Goal: Information Seeking & Learning: Learn about a topic

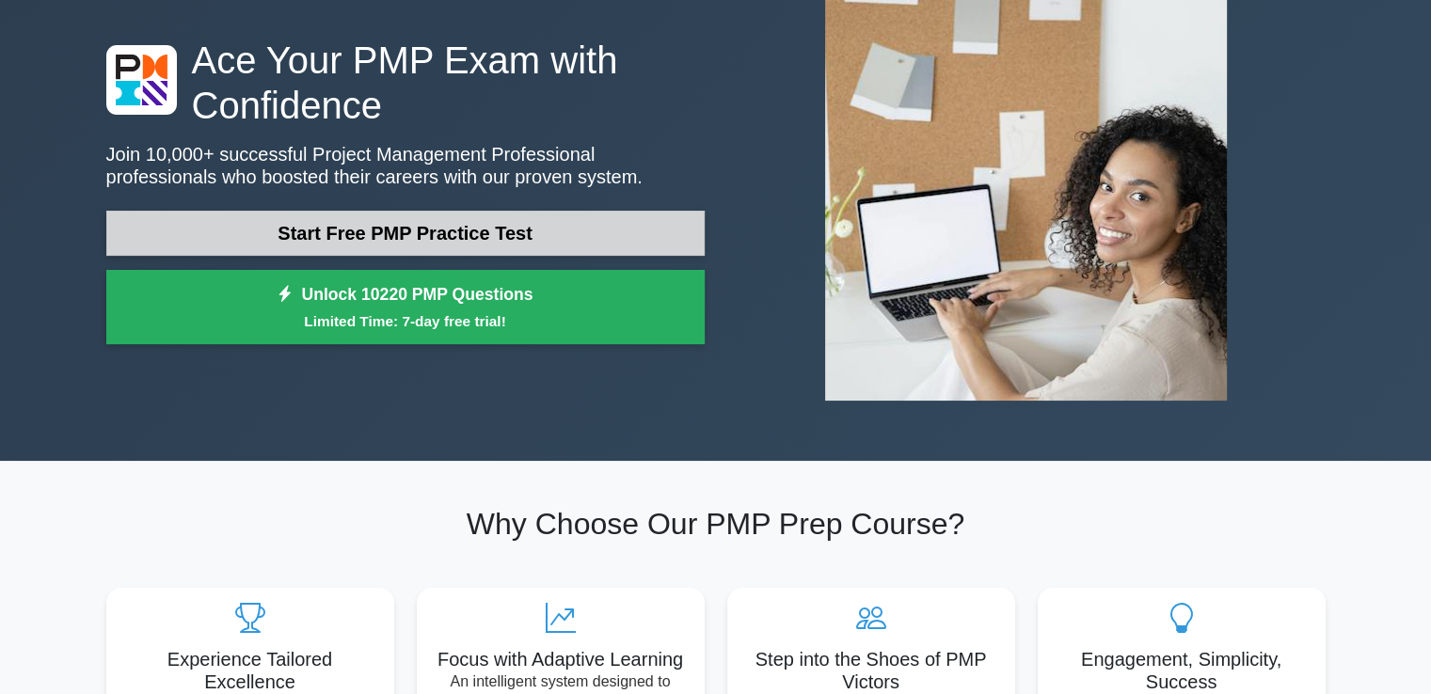
scroll to position [132, 0]
click at [553, 234] on link "Start Free PMP Practice Test" at bounding box center [405, 232] width 598 height 45
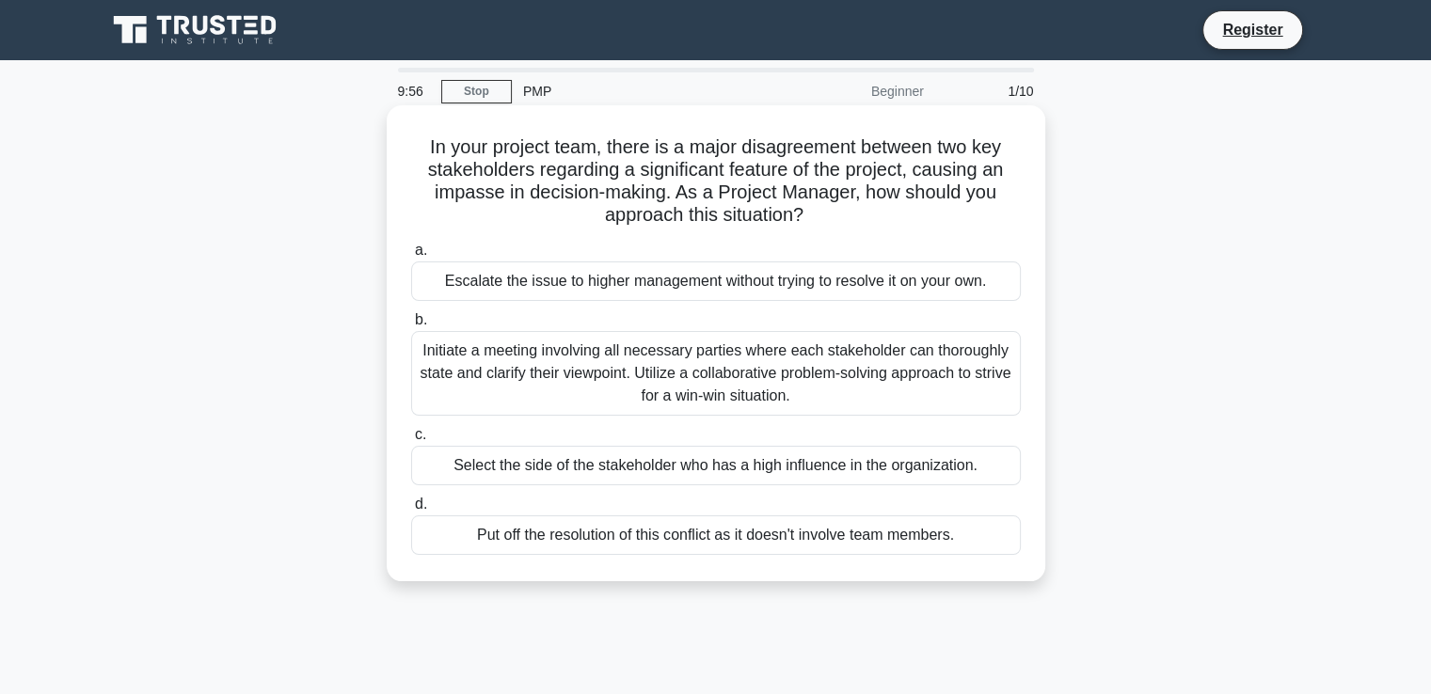
click at [711, 272] on div "Escalate the issue to higher management without trying to resolve it on your ow…" at bounding box center [716, 282] width 610 height 40
click at [411, 257] on input "a. Escalate the issue to higher management without trying to resolve it on your…" at bounding box center [411, 251] width 0 height 12
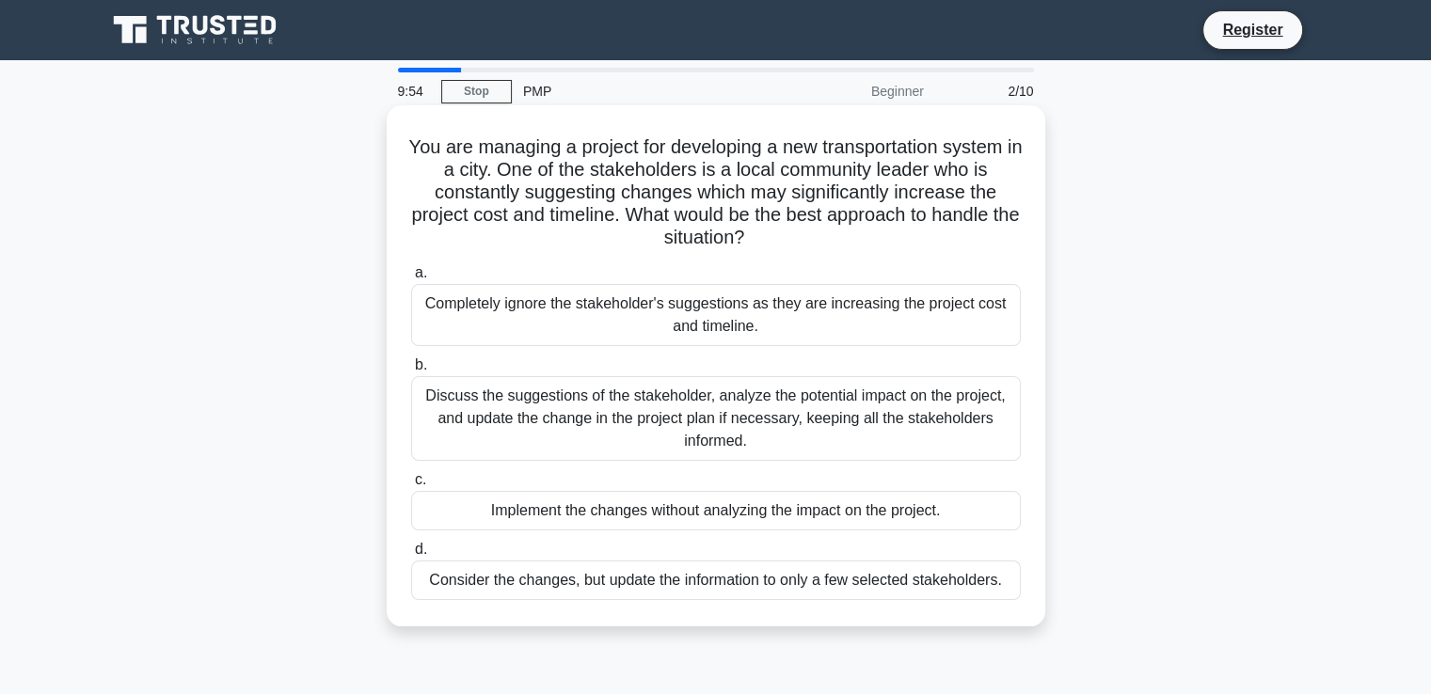
click at [711, 294] on div "Completely ignore the stakeholder's suggestions as they are increasing the proj…" at bounding box center [716, 315] width 610 height 62
click at [411, 279] on input "a. Completely ignore the stakeholder's suggestions as they are increasing the p…" at bounding box center [411, 273] width 0 height 12
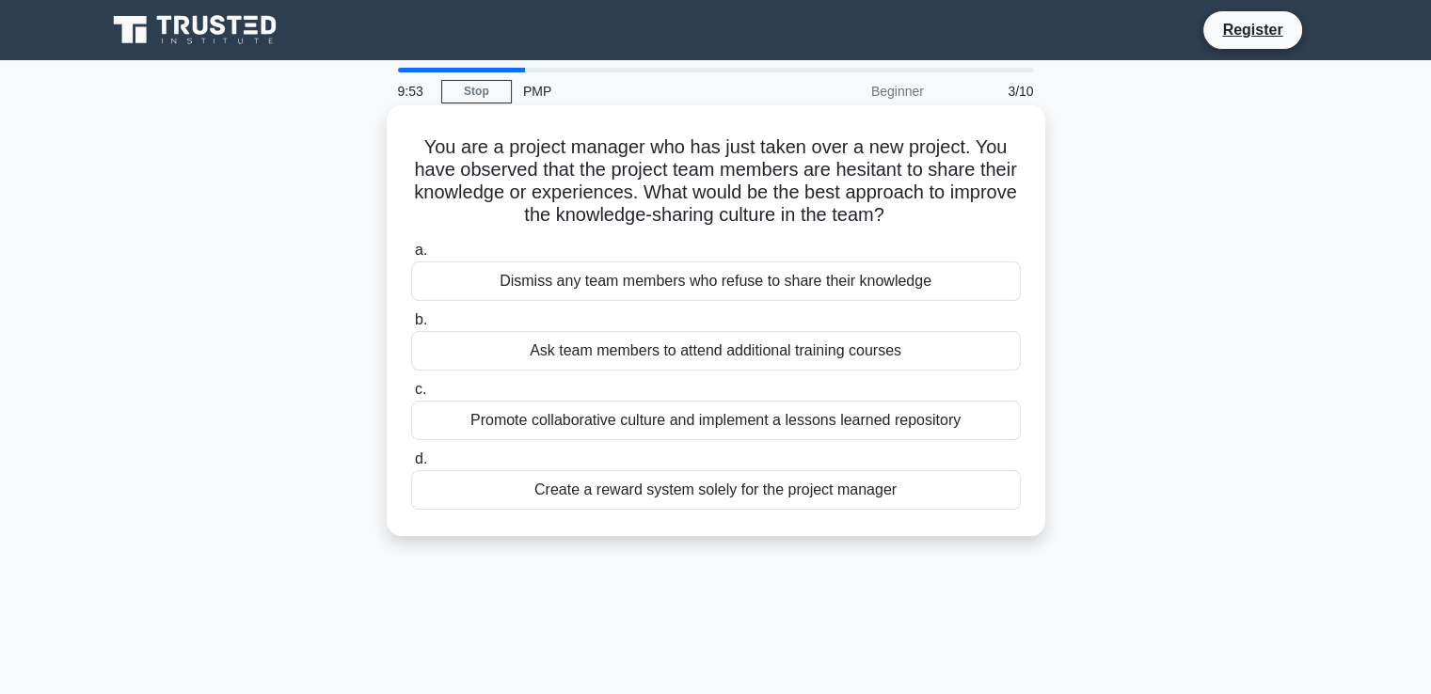
click at [711, 294] on div "Dismiss any team members who refuse to share their knowledge" at bounding box center [716, 282] width 610 height 40
click at [411, 257] on input "a. Dismiss any team members who refuse to share their knowledge" at bounding box center [411, 251] width 0 height 12
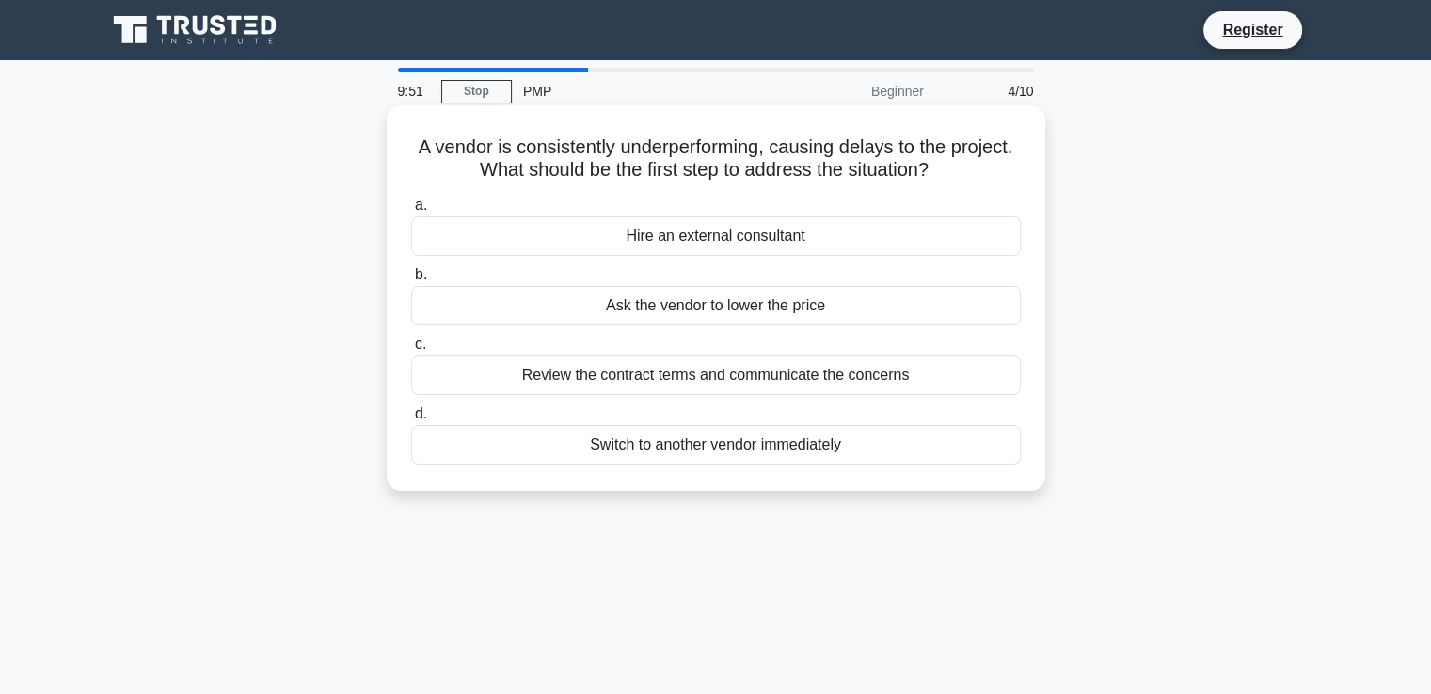
click at [685, 325] on div "Ask the vendor to lower the price" at bounding box center [716, 306] width 610 height 40
click at [411, 281] on input "b. Ask the vendor to lower the price" at bounding box center [411, 275] width 0 height 12
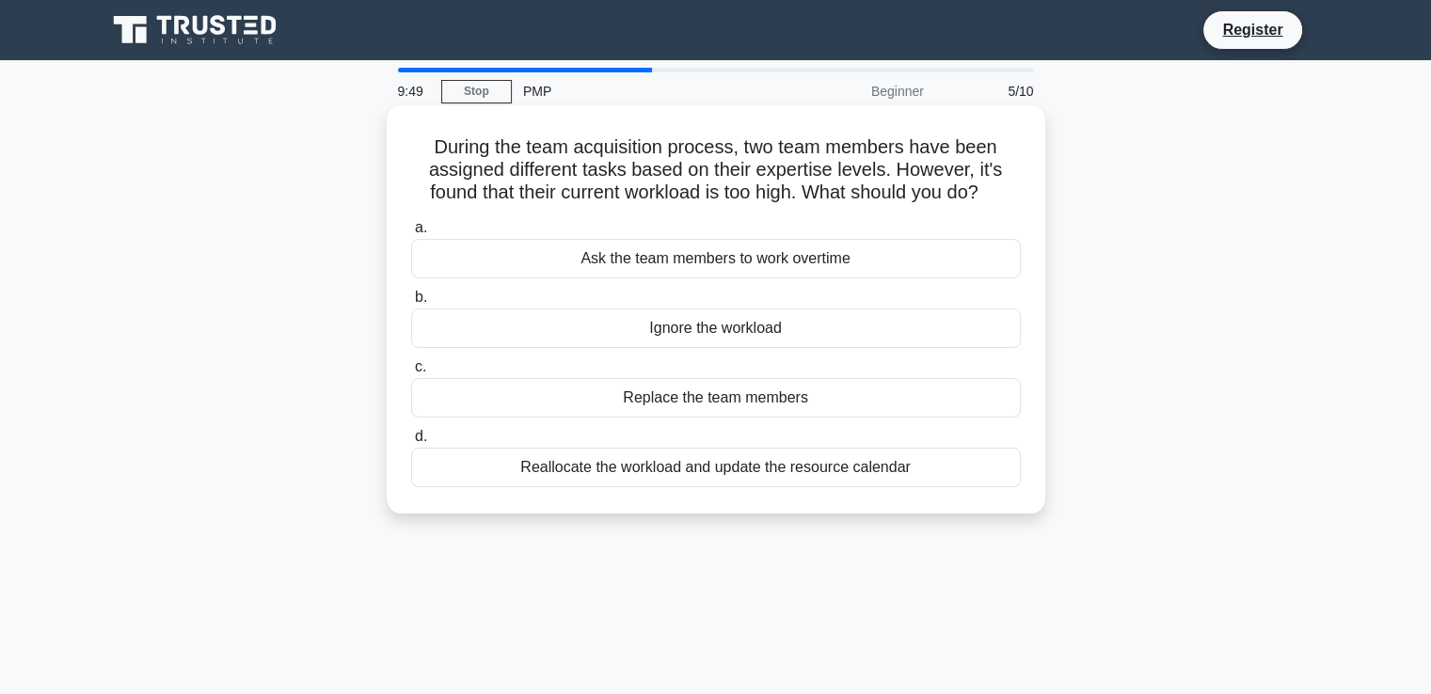
click at [663, 269] on div "Ask the team members to work overtime" at bounding box center [716, 259] width 610 height 40
click at [411, 234] on input "a. Ask the team members to work overtime" at bounding box center [411, 228] width 0 height 12
